Goal: Go to known website: Access a specific website the user already knows

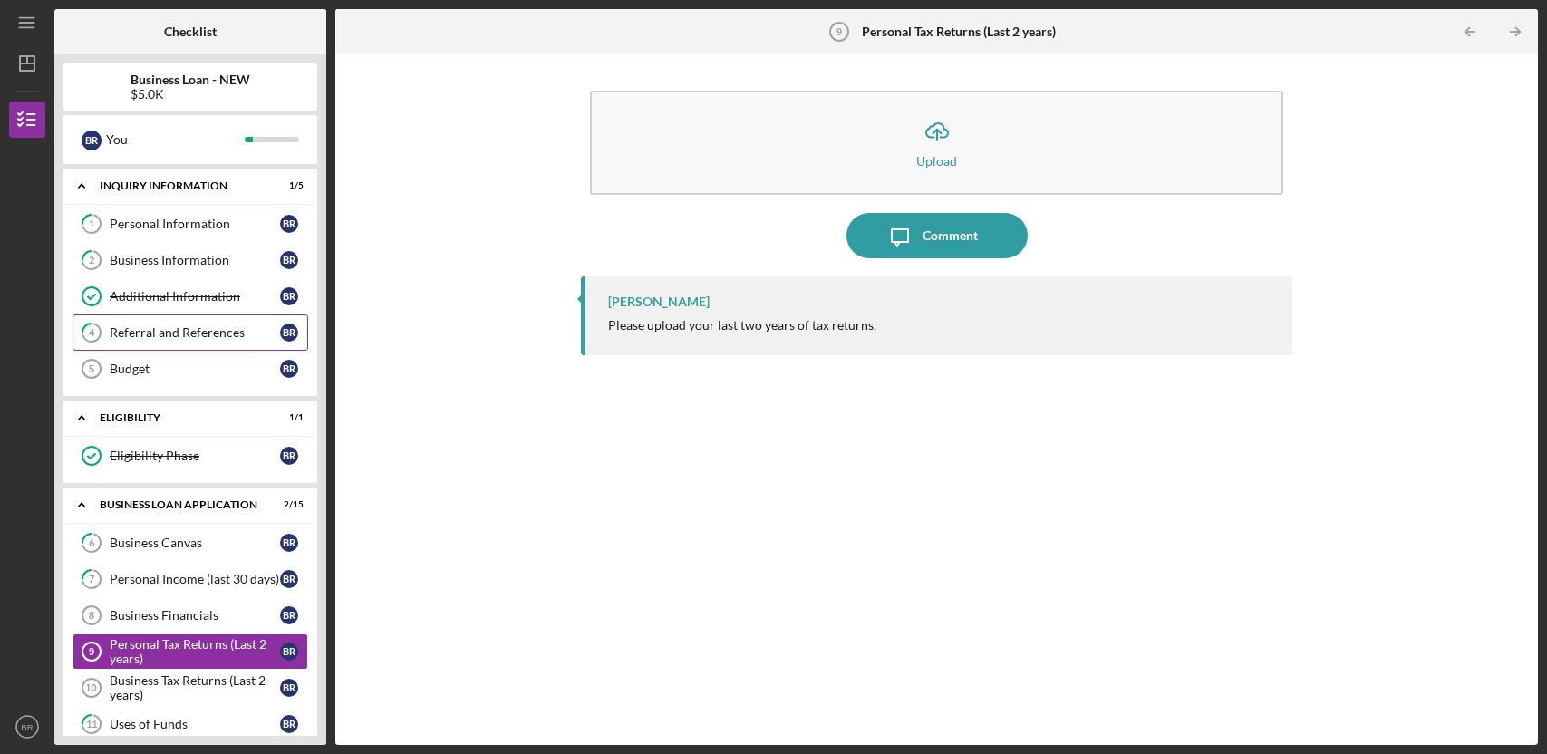
scroll to position [107, 0]
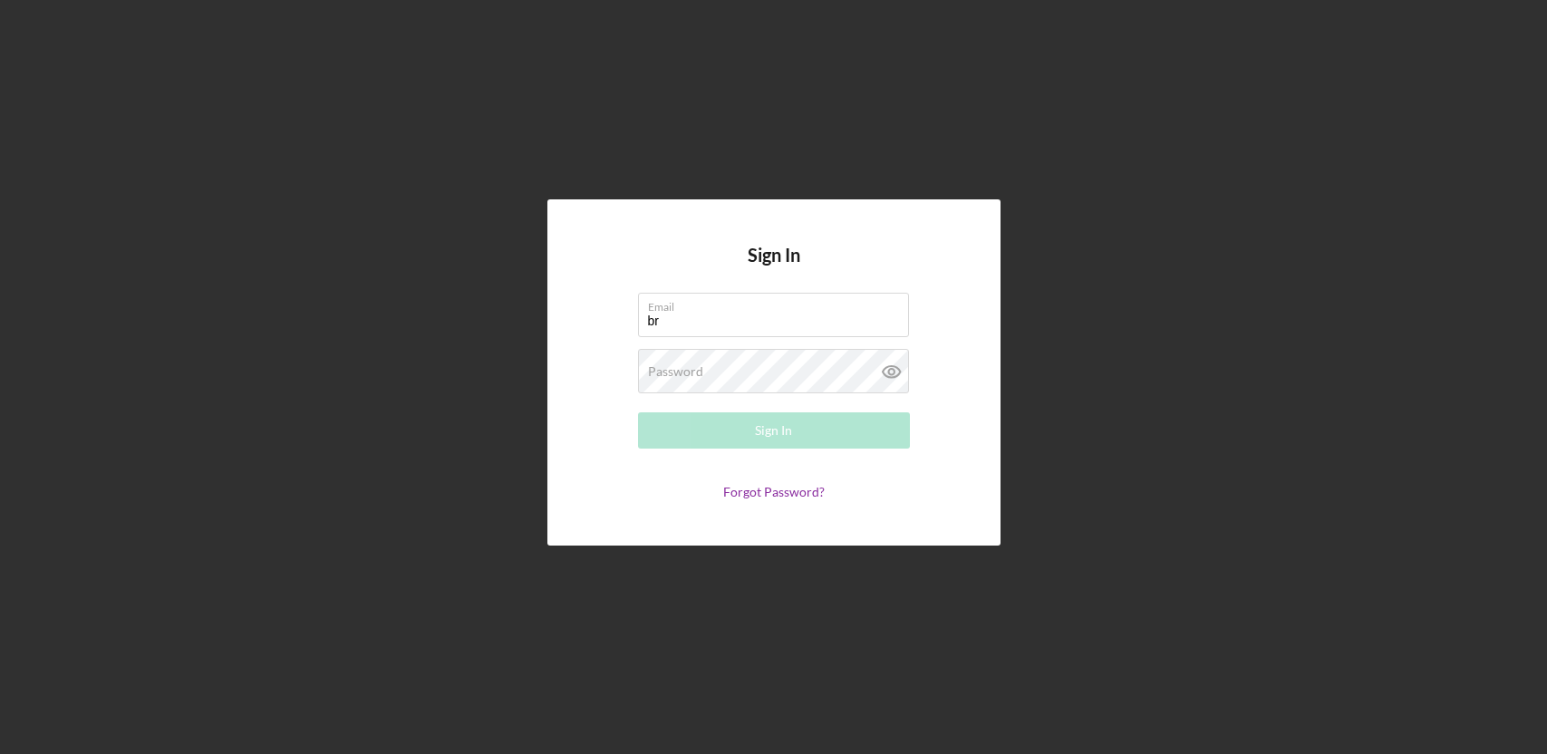
type input "br"
